Goal: Task Accomplishment & Management: Complete application form

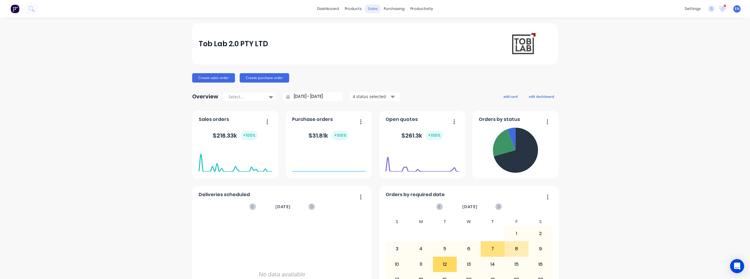
click at [371, 8] on div "sales" at bounding box center [373, 8] width 16 height 9
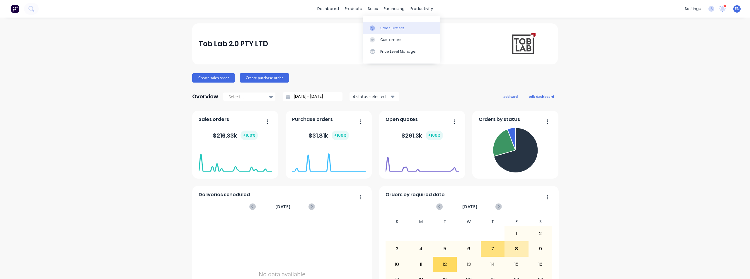
click at [379, 28] on link "Sales Orders" at bounding box center [402, 28] width 78 height 12
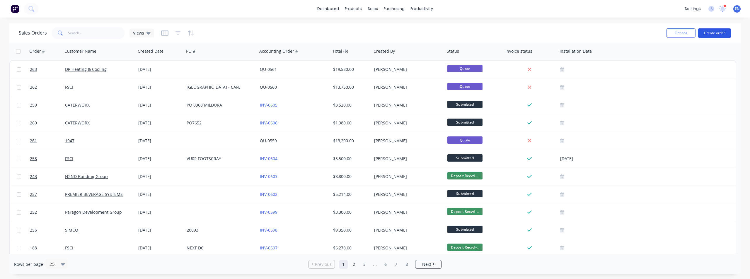
click at [713, 33] on button "Create order" at bounding box center [714, 32] width 33 height 9
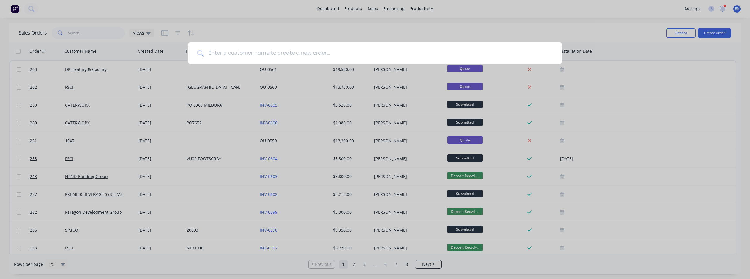
click at [334, 57] on input at bounding box center [378, 53] width 349 height 22
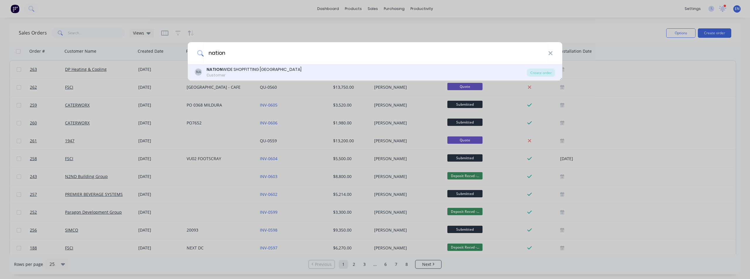
type input "nation"
click at [334, 67] on div "NA NATION WIDE SHOPFITTING AUSTRALIA Customer" at bounding box center [361, 72] width 332 height 11
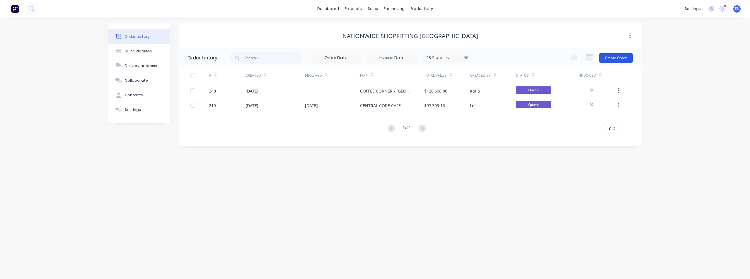
click at [618, 57] on button "Create Order" at bounding box center [616, 57] width 34 height 9
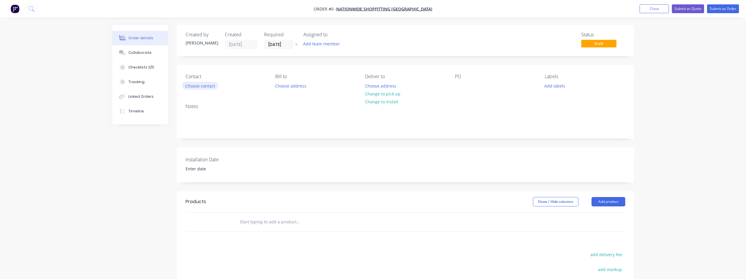
click at [208, 87] on button "Choose contact" at bounding box center [200, 86] width 36 height 8
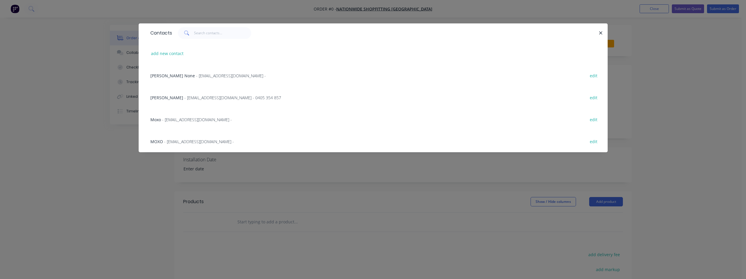
click at [160, 98] on span "[PERSON_NAME]" at bounding box center [166, 98] width 33 height 6
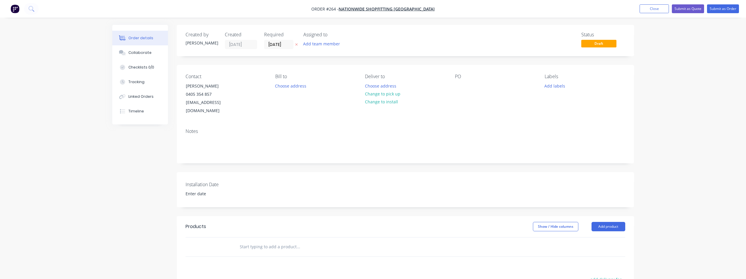
click at [278, 241] on input "text" at bounding box center [297, 247] width 117 height 12
type input "a"
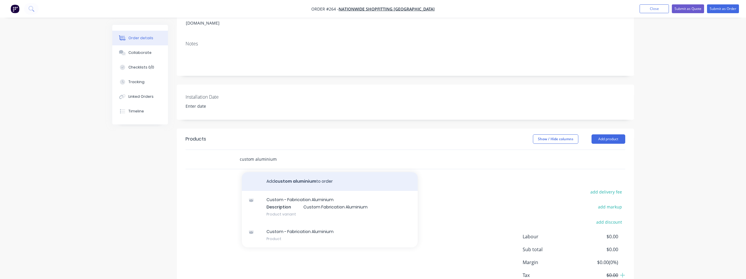
scroll to position [88, 0]
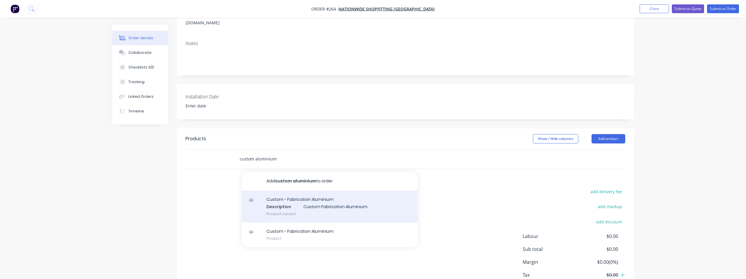
type input "custom aluminium"
click at [290, 200] on div "Custom - Fabrication Aluminium Description Custom Fabrication Aluminium Product…" at bounding box center [330, 207] width 176 height 32
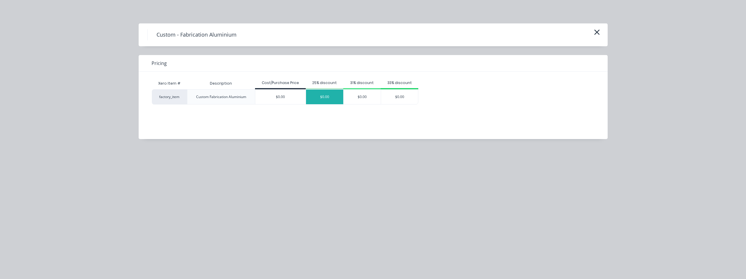
click at [327, 97] on div "$0.00" at bounding box center [324, 97] width 37 height 15
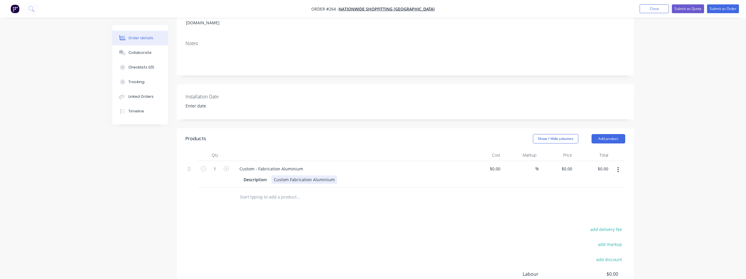
click at [346, 176] on div "Description Custom Fabrication Aluminium" at bounding box center [348, 180] width 215 height 9
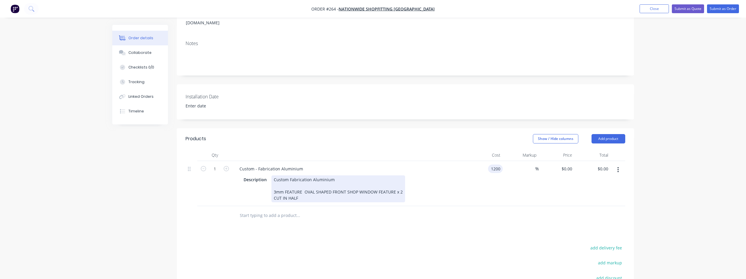
type input "$1,200.00"
click at [307, 192] on div "Custom Fabrication Aluminium 3mm FEATURE OVAL SHAPED FRONT SHOP WINDOW FEATURE …" at bounding box center [338, 189] width 134 height 27
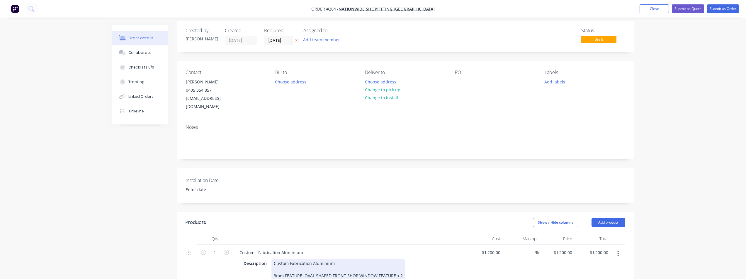
scroll to position [0, 0]
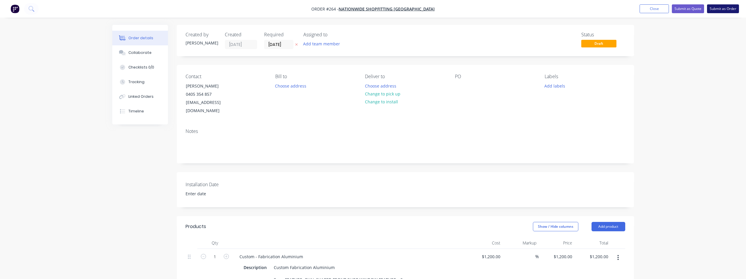
click at [722, 10] on button "Submit as Order" at bounding box center [723, 8] width 32 height 9
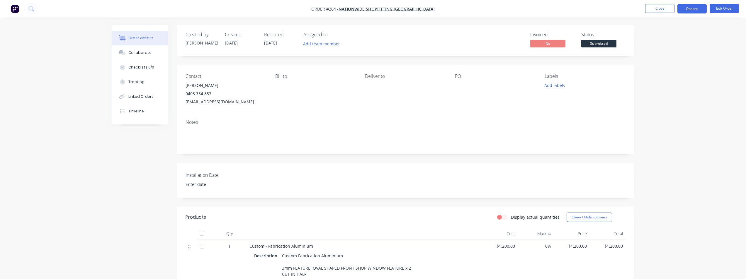
click at [698, 8] on button "Options" at bounding box center [691, 8] width 29 height 9
click at [669, 35] on div "Invoice" at bounding box center [675, 35] width 54 height 9
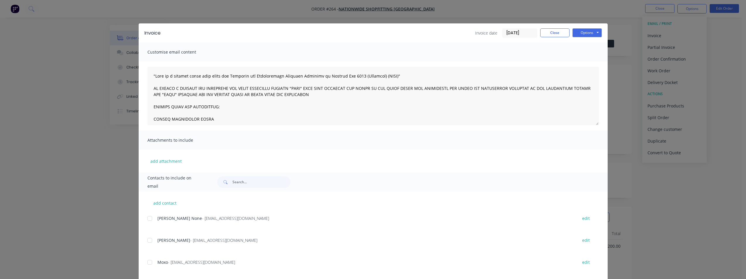
click at [145, 239] on div at bounding box center [150, 241] width 12 height 12
click at [588, 36] on button "Options" at bounding box center [586, 32] width 29 height 9
click at [580, 56] on button "Print" at bounding box center [591, 53] width 38 height 10
click at [587, 33] on button "Options" at bounding box center [586, 32] width 29 height 9
click at [582, 61] on button "Email" at bounding box center [591, 63] width 38 height 10
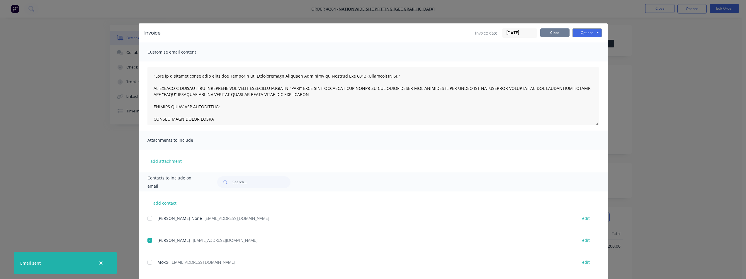
click at [550, 34] on button "Close" at bounding box center [554, 32] width 29 height 9
